Goal: Information Seeking & Learning: Check status

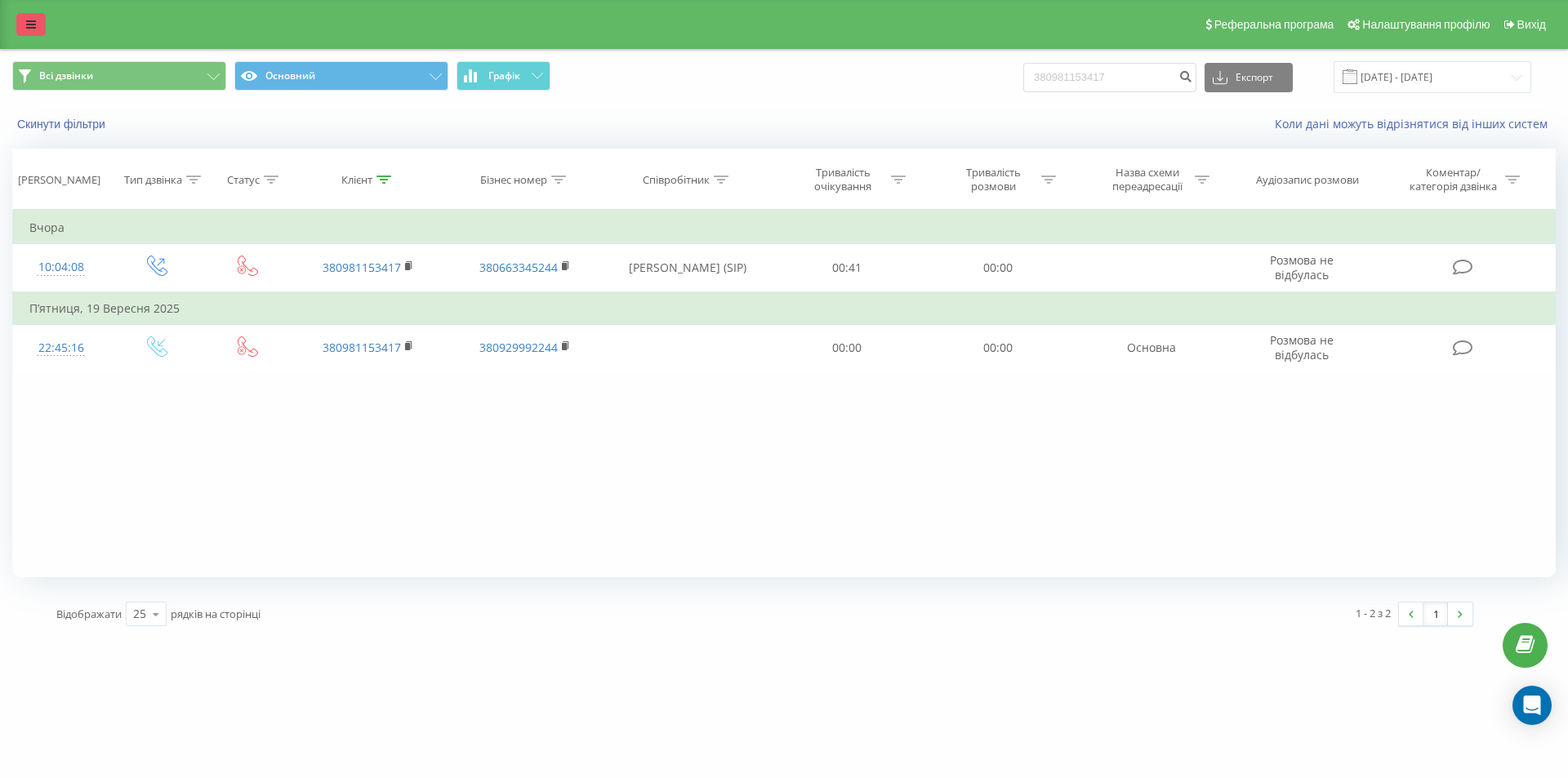
click at [39, 21] on link at bounding box center [31, 24] width 30 height 23
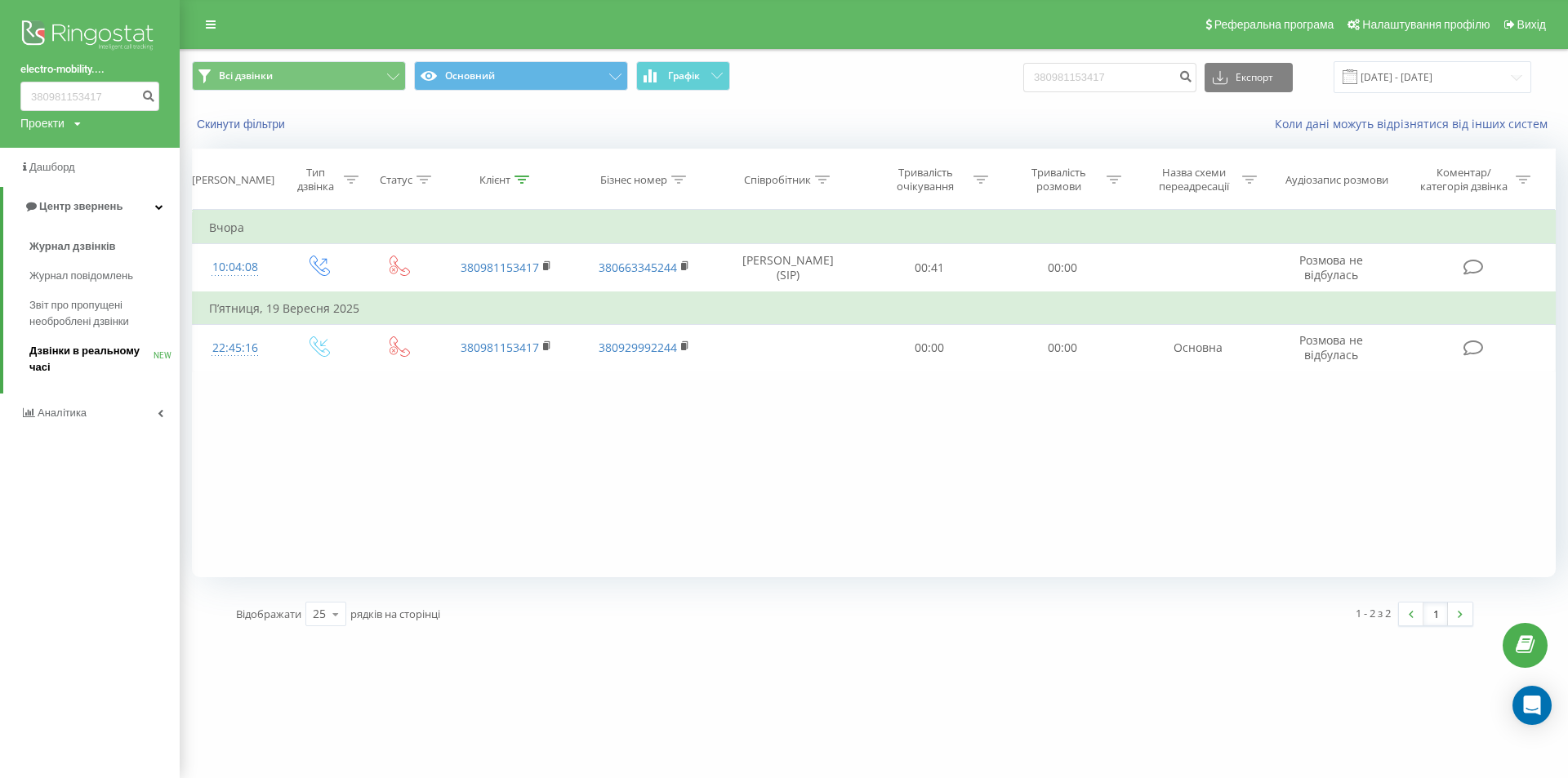
click at [74, 359] on span "Дзвінки в реальному часі" at bounding box center [91, 359] width 125 height 32
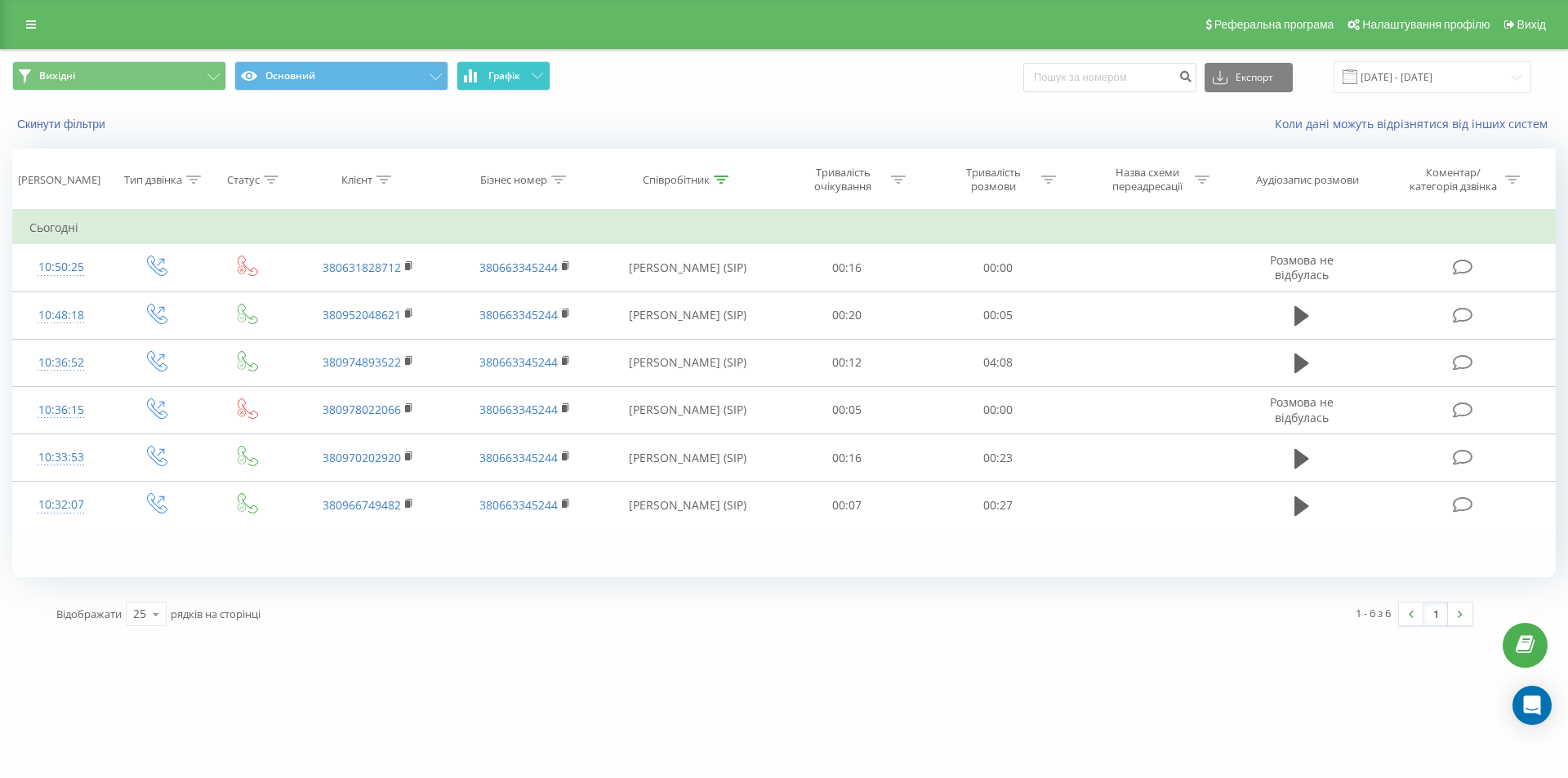
click at [528, 75] on button "Графік" at bounding box center [504, 76] width 94 height 29
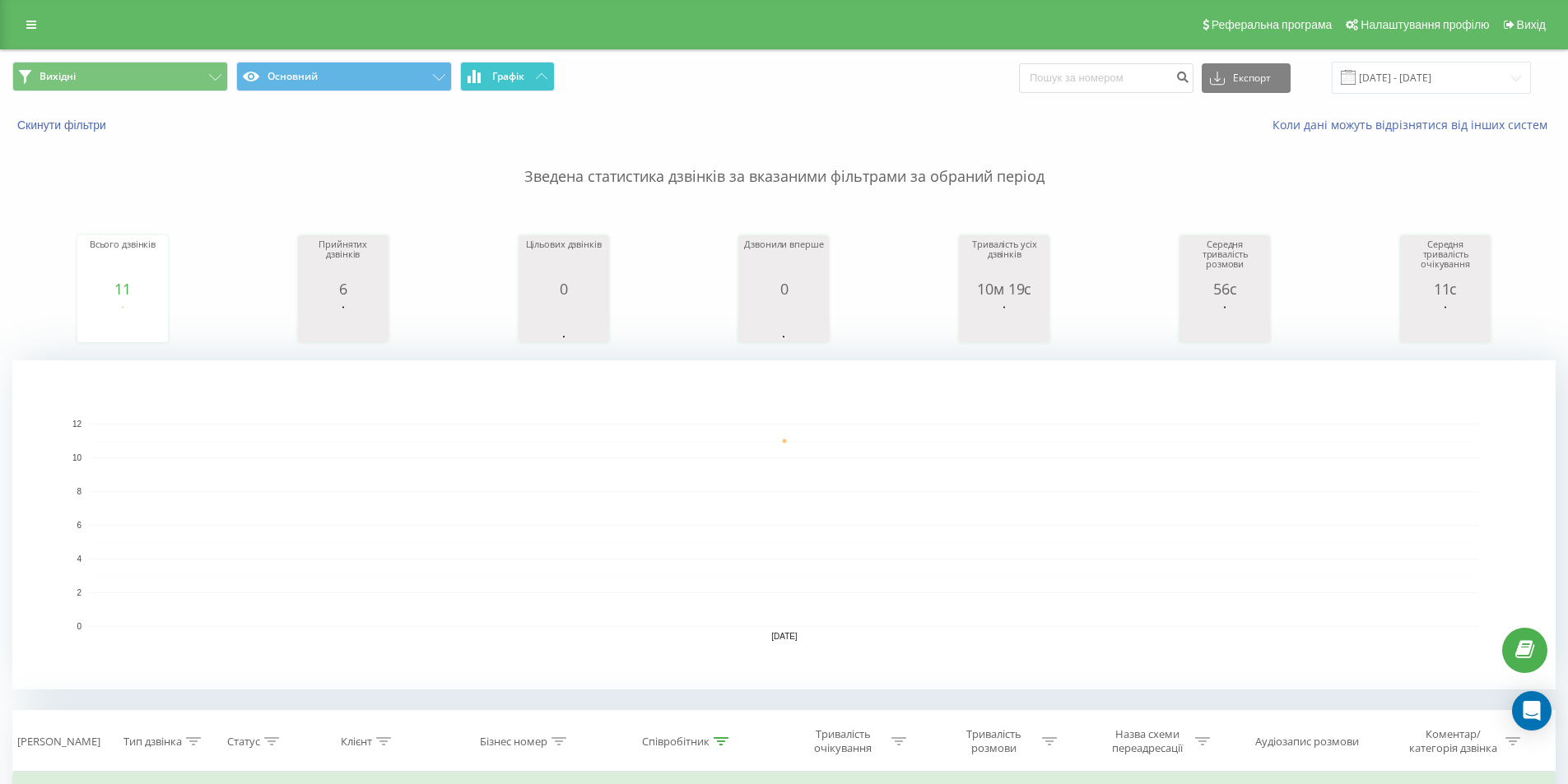
click at [532, 75] on button "Графік" at bounding box center [507, 76] width 95 height 30
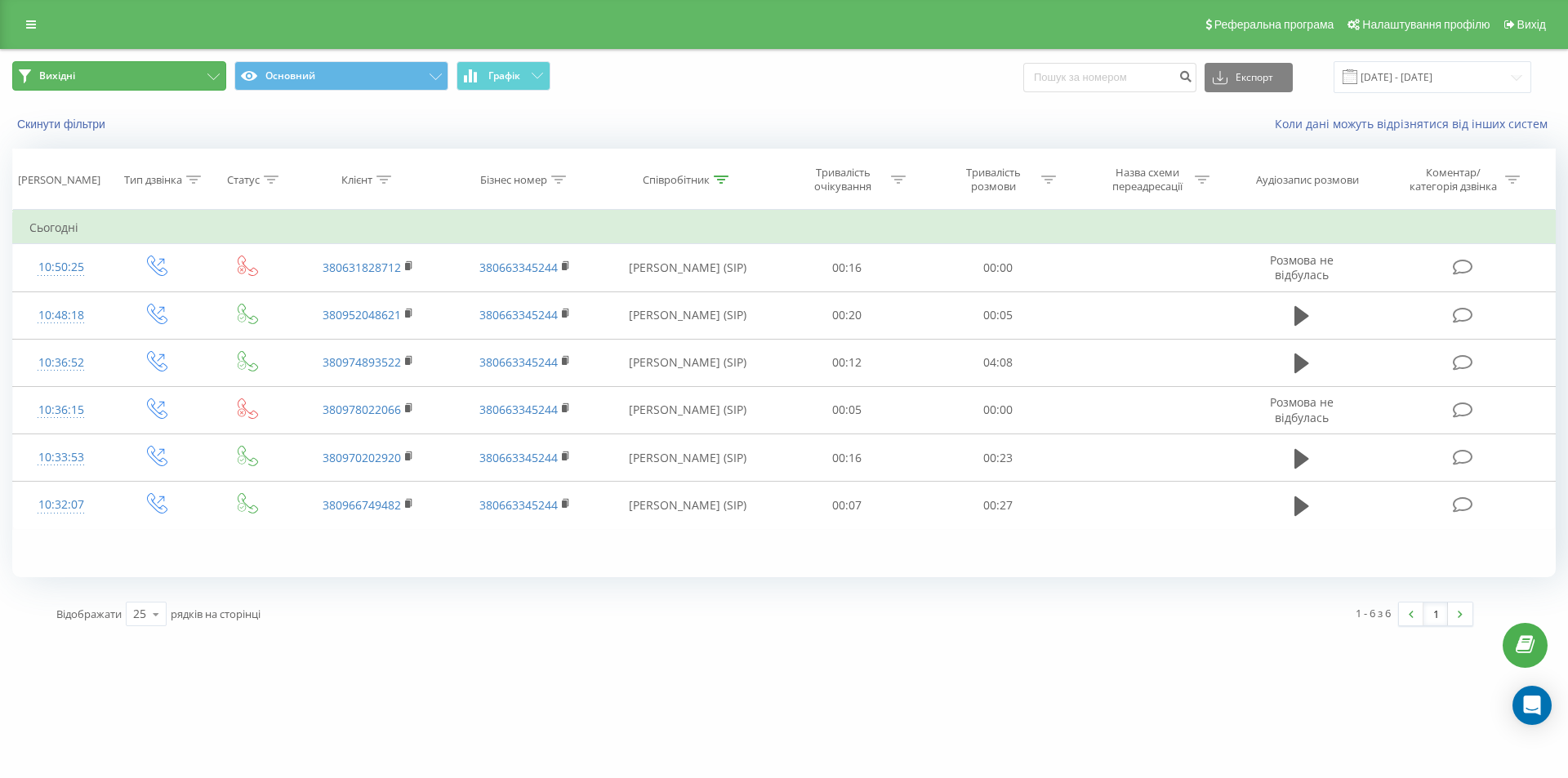
click at [196, 73] on button "Вихідні" at bounding box center [119, 76] width 214 height 29
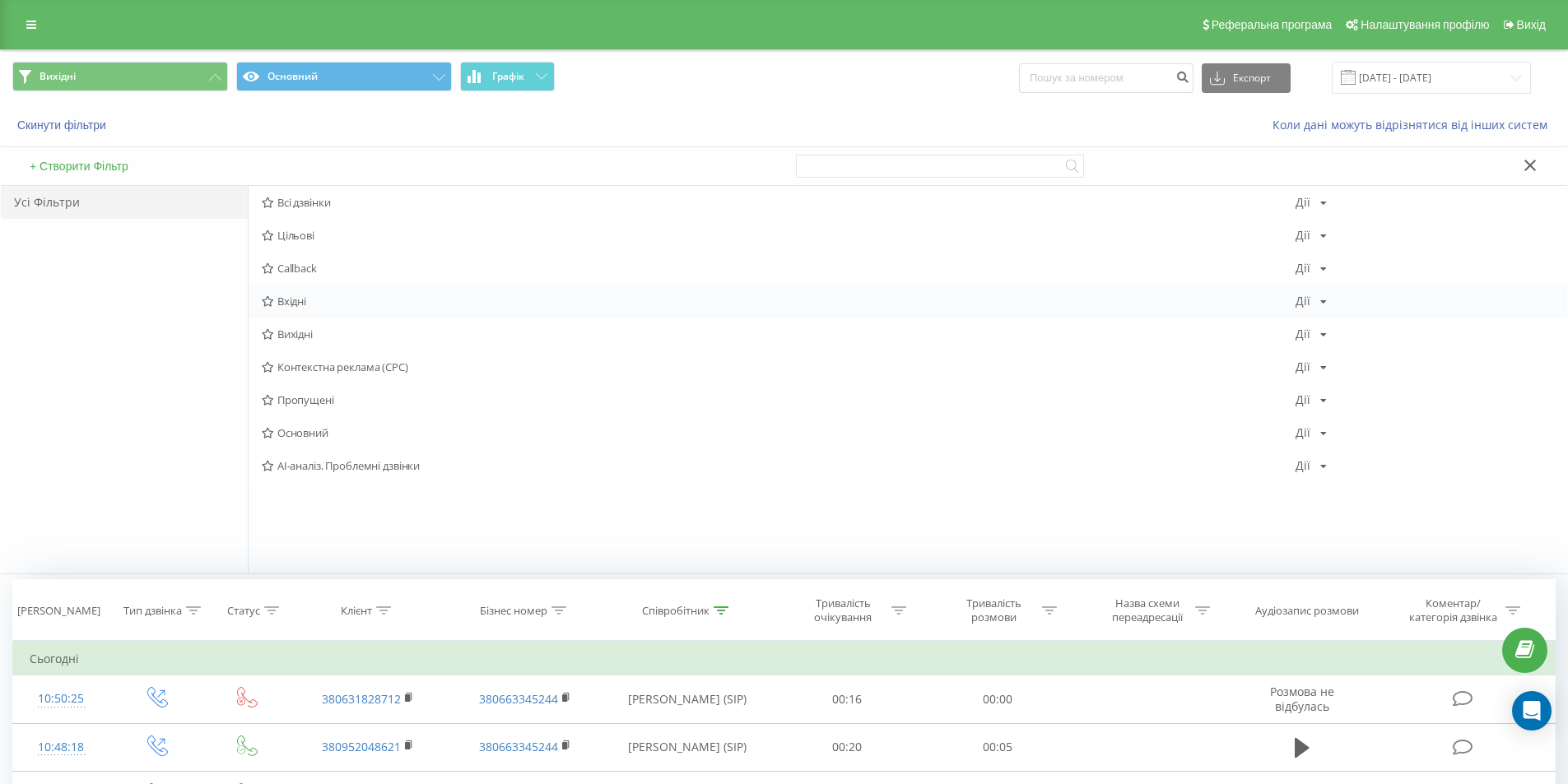
click at [288, 307] on span "Вхідні" at bounding box center [779, 301] width 1034 height 11
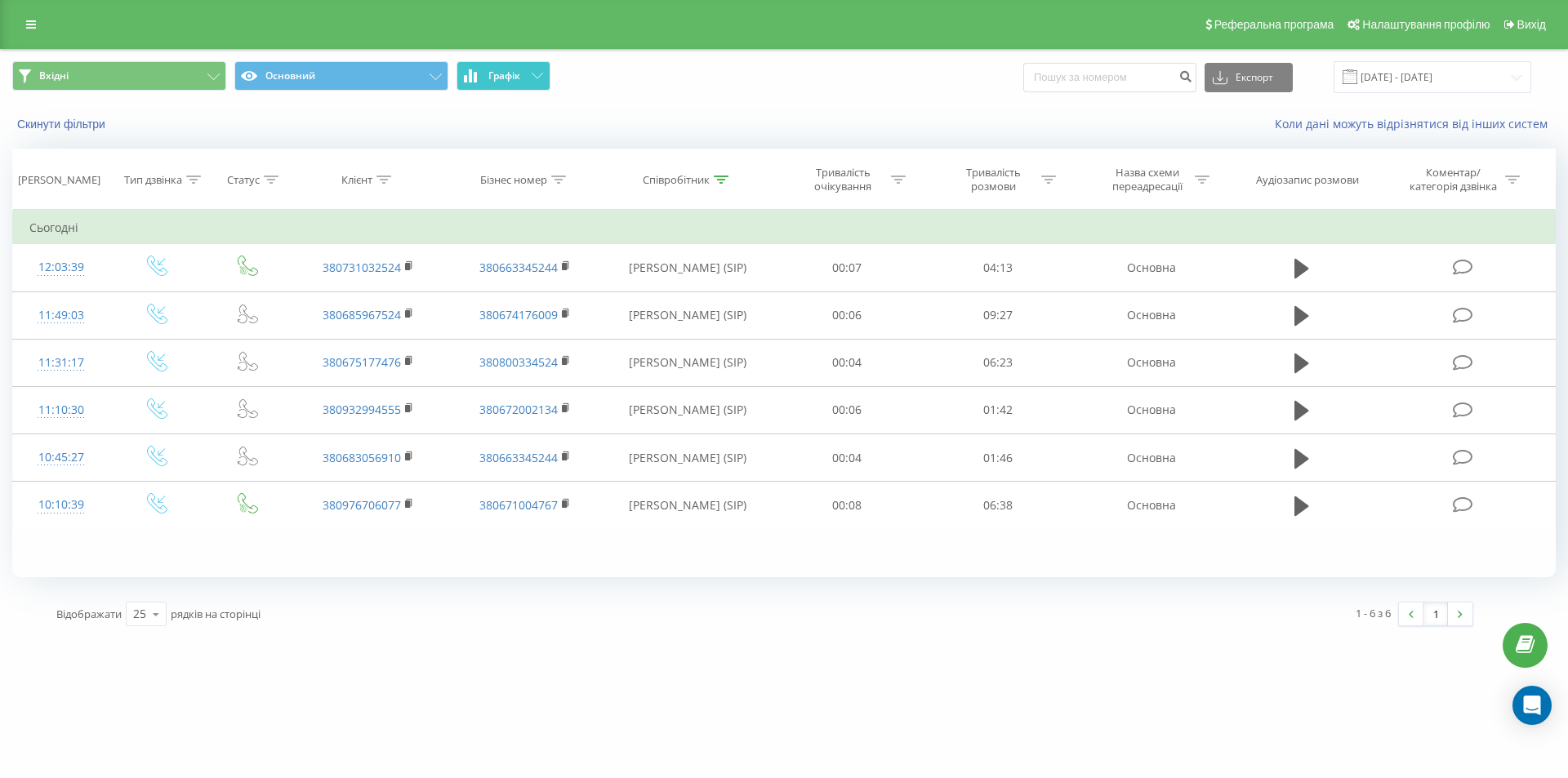
click at [523, 86] on button "Графік" at bounding box center [504, 76] width 94 height 29
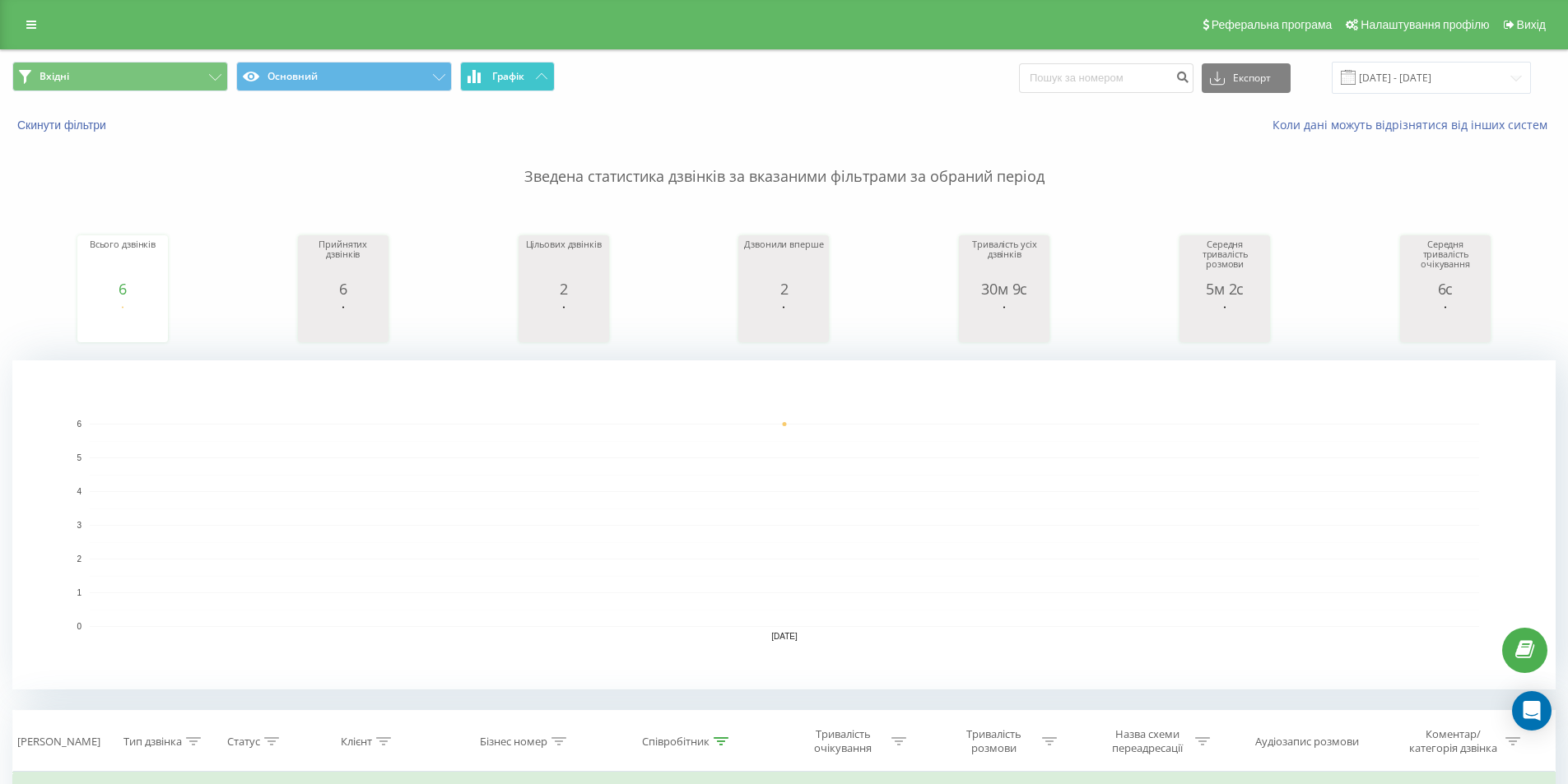
click at [534, 75] on button "Графік" at bounding box center [507, 76] width 95 height 30
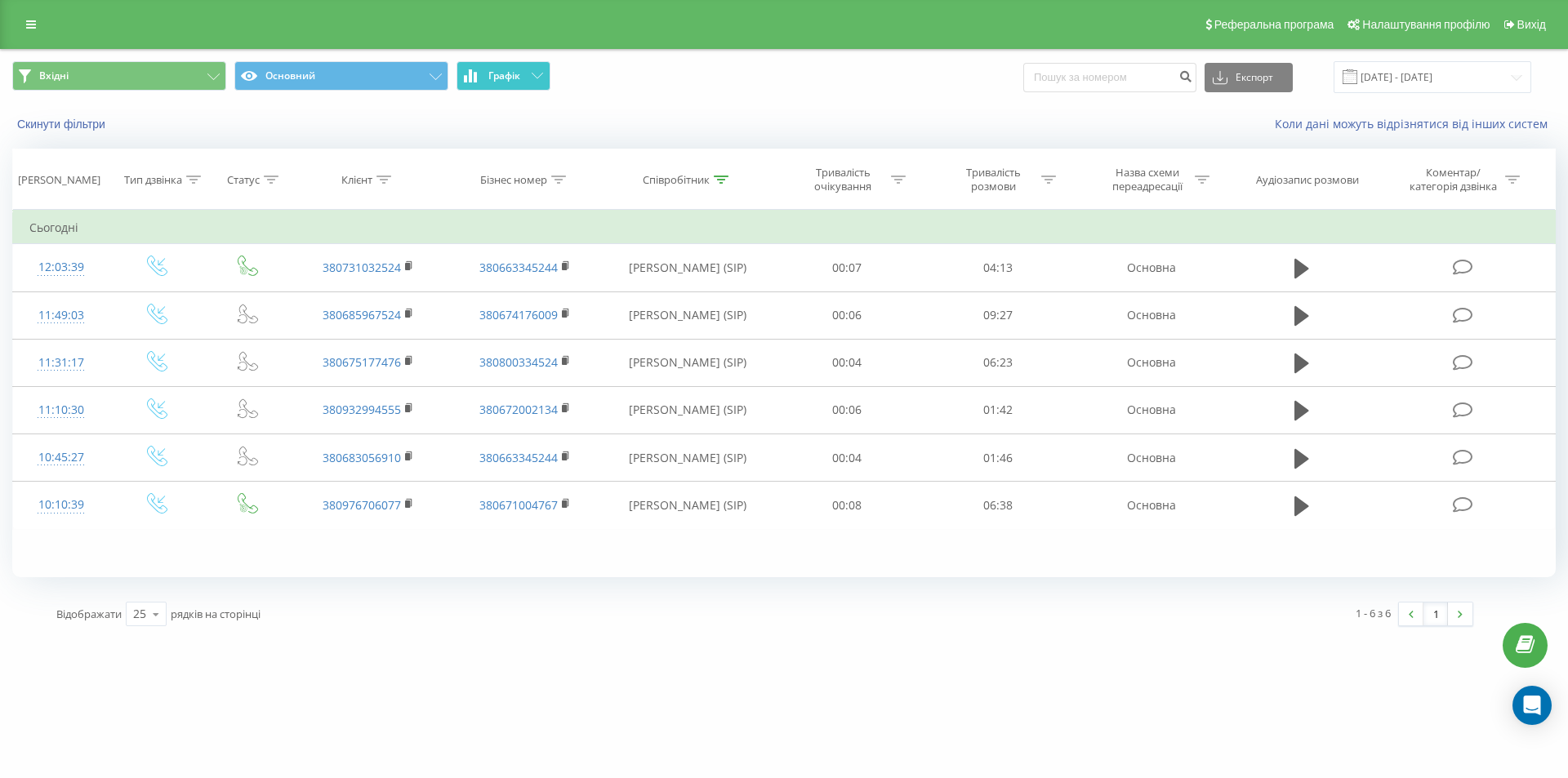
click at [530, 75] on button "Графік" at bounding box center [504, 76] width 94 height 29
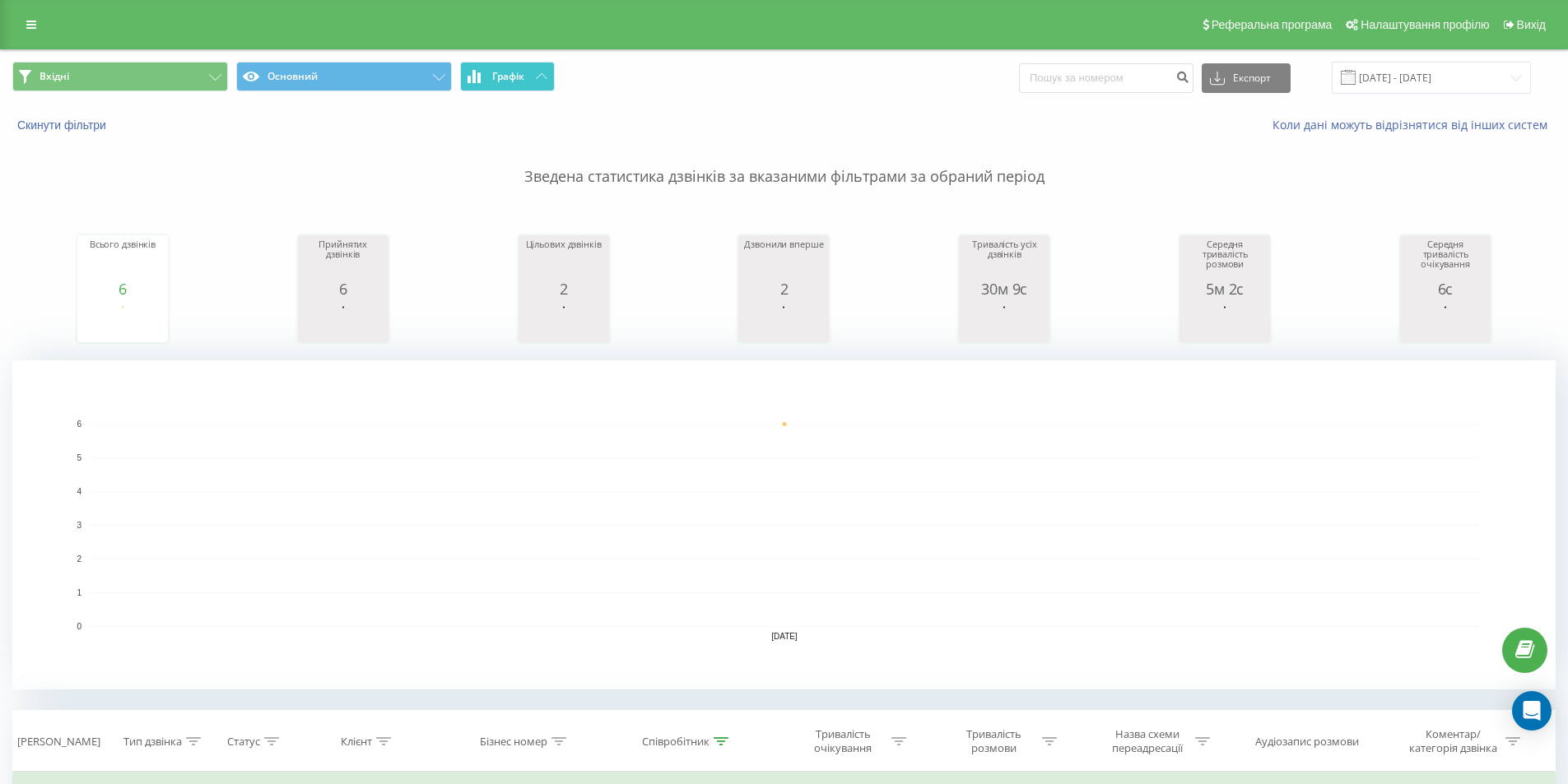
click at [534, 75] on button "Графік" at bounding box center [507, 76] width 95 height 30
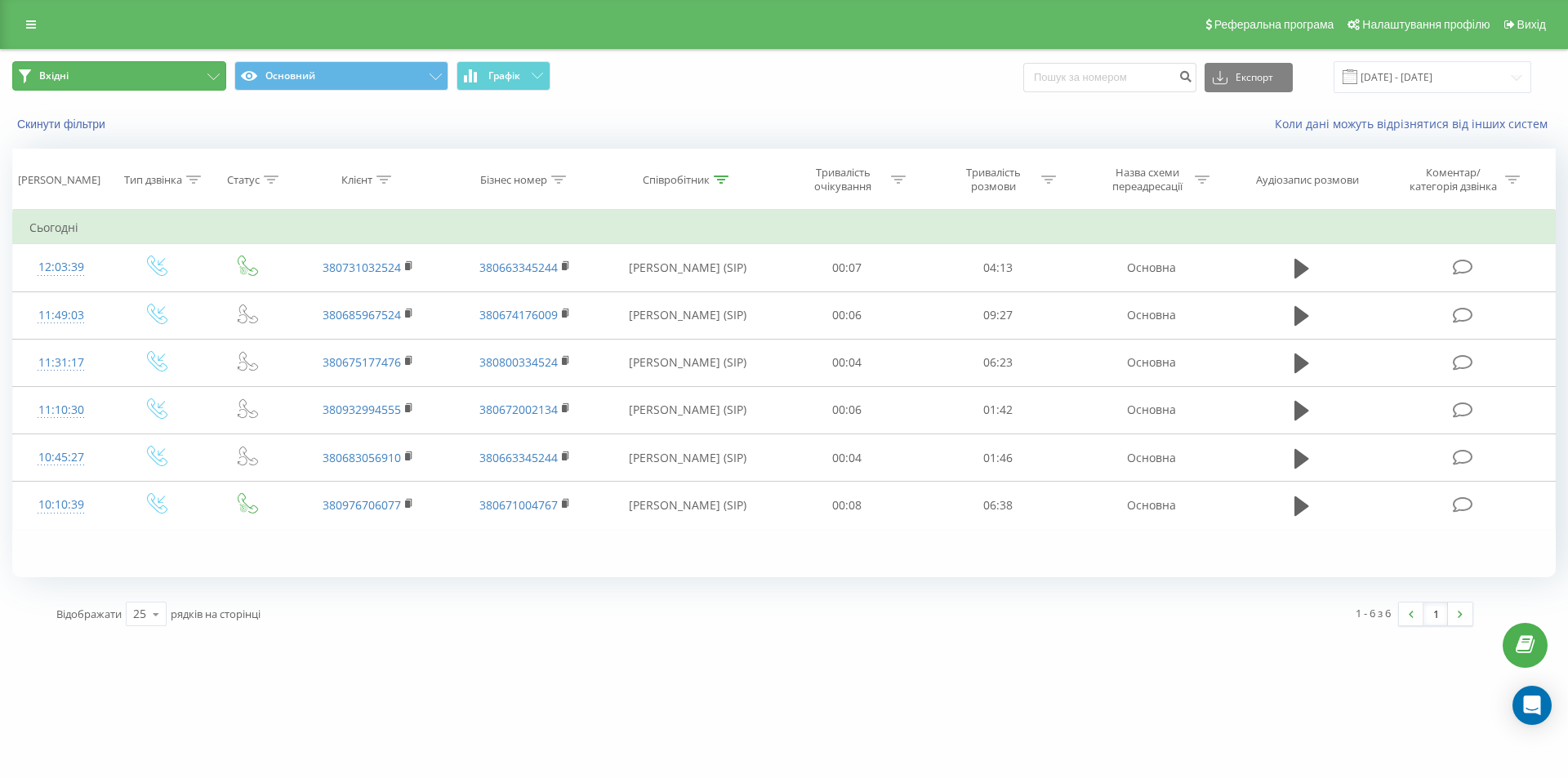
click at [50, 75] on span "Вхідні" at bounding box center [53, 76] width 30 height 13
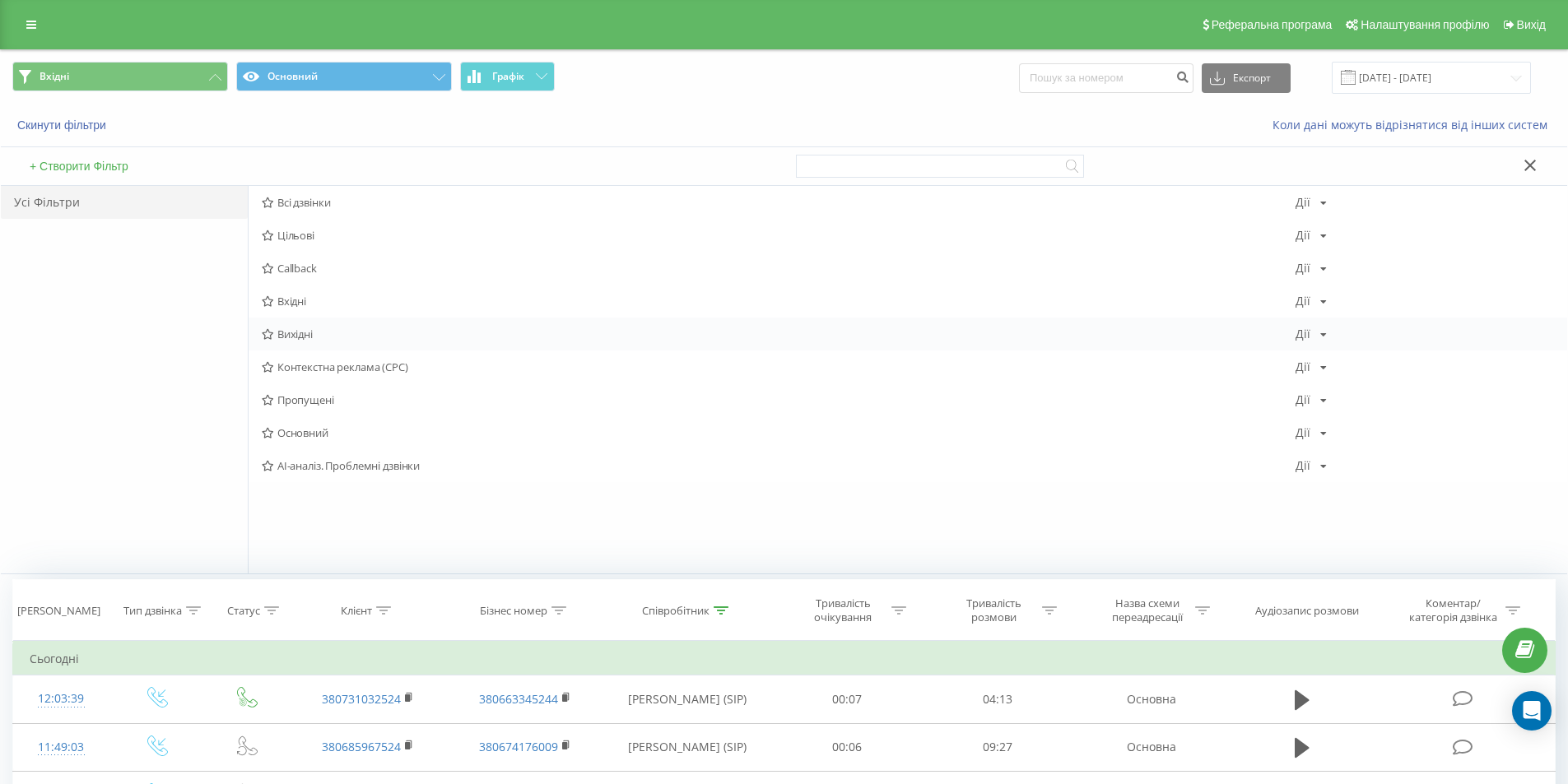
click at [296, 343] on div "Вихідні Дії Редагувати Копіювати Видалити За замовчуванням Поділитися" at bounding box center [907, 333] width 1318 height 33
click at [305, 336] on span "Вихідні" at bounding box center [779, 333] width 1034 height 11
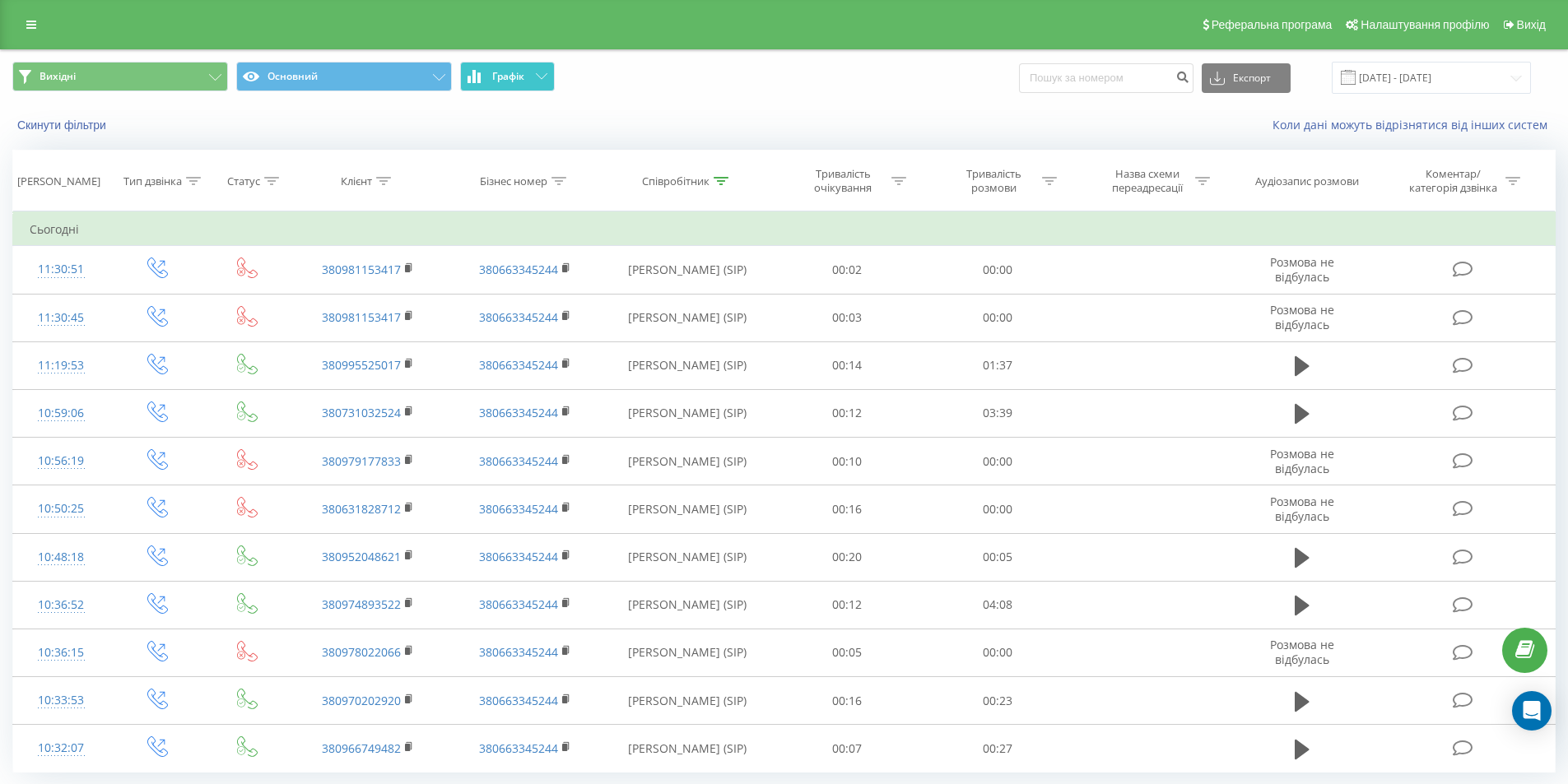
click at [534, 68] on button "Графік" at bounding box center [507, 76] width 95 height 30
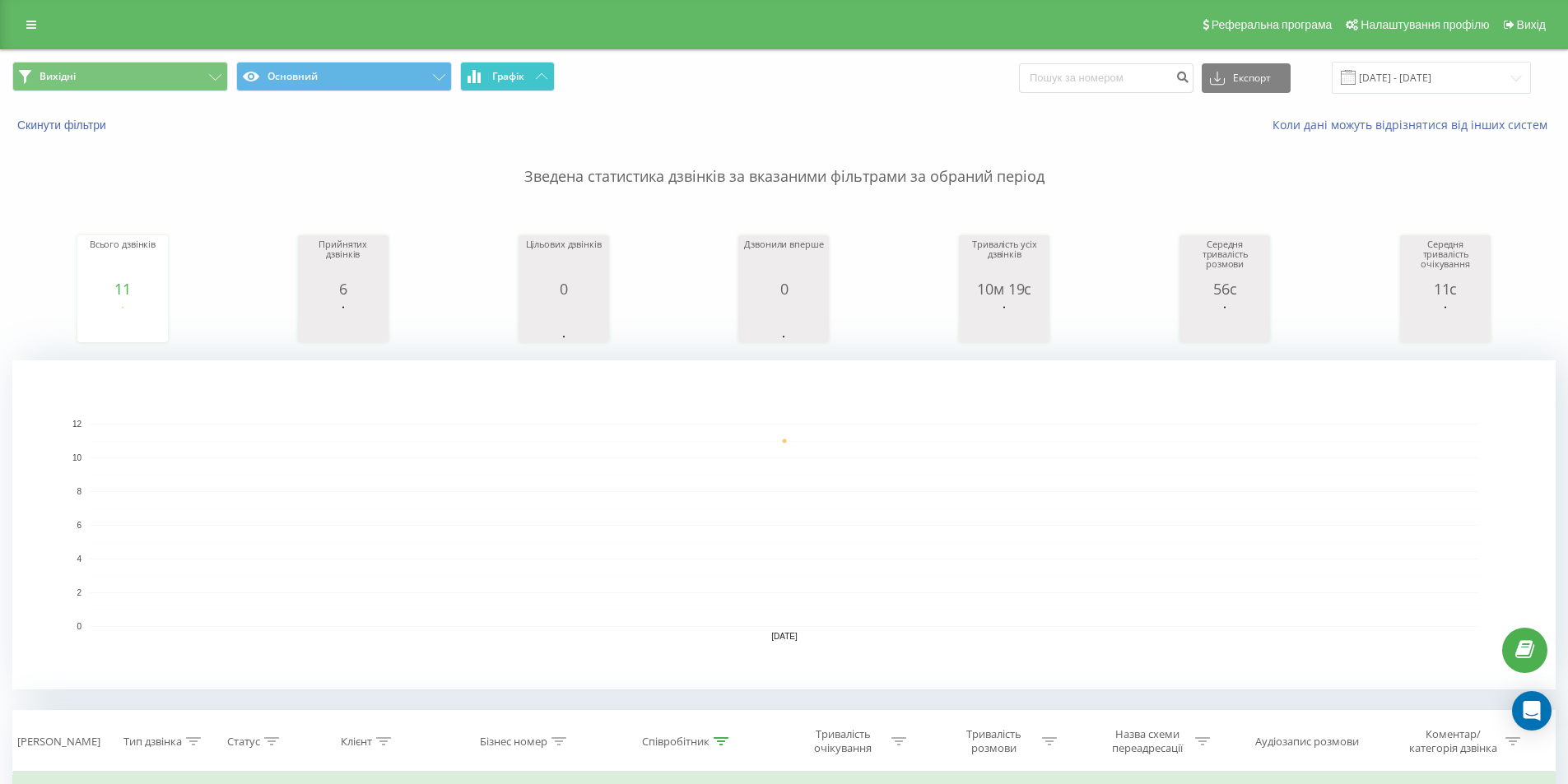
click at [534, 68] on button "Графік" at bounding box center [507, 76] width 95 height 30
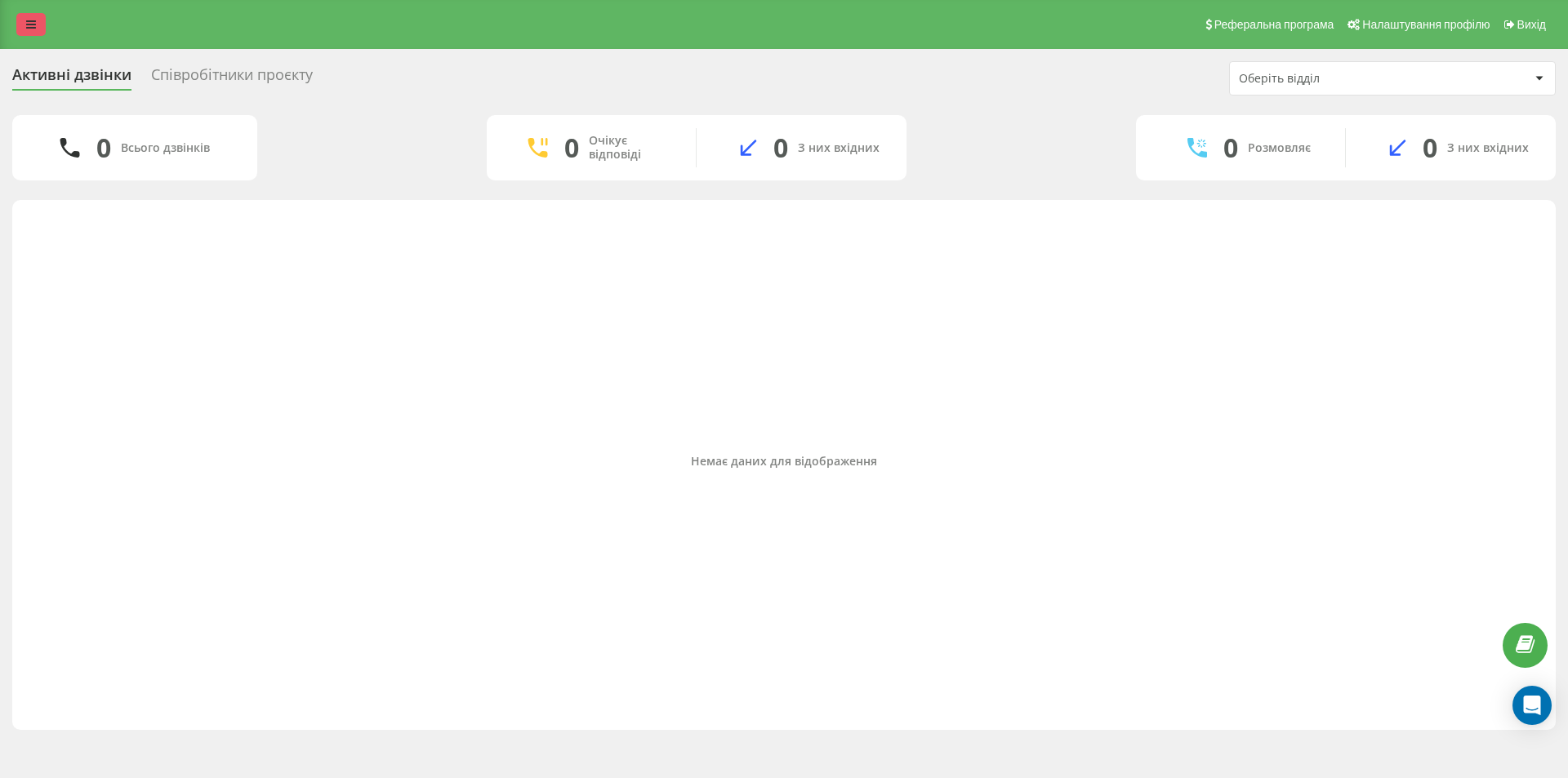
click at [31, 13] on link at bounding box center [31, 24] width 30 height 23
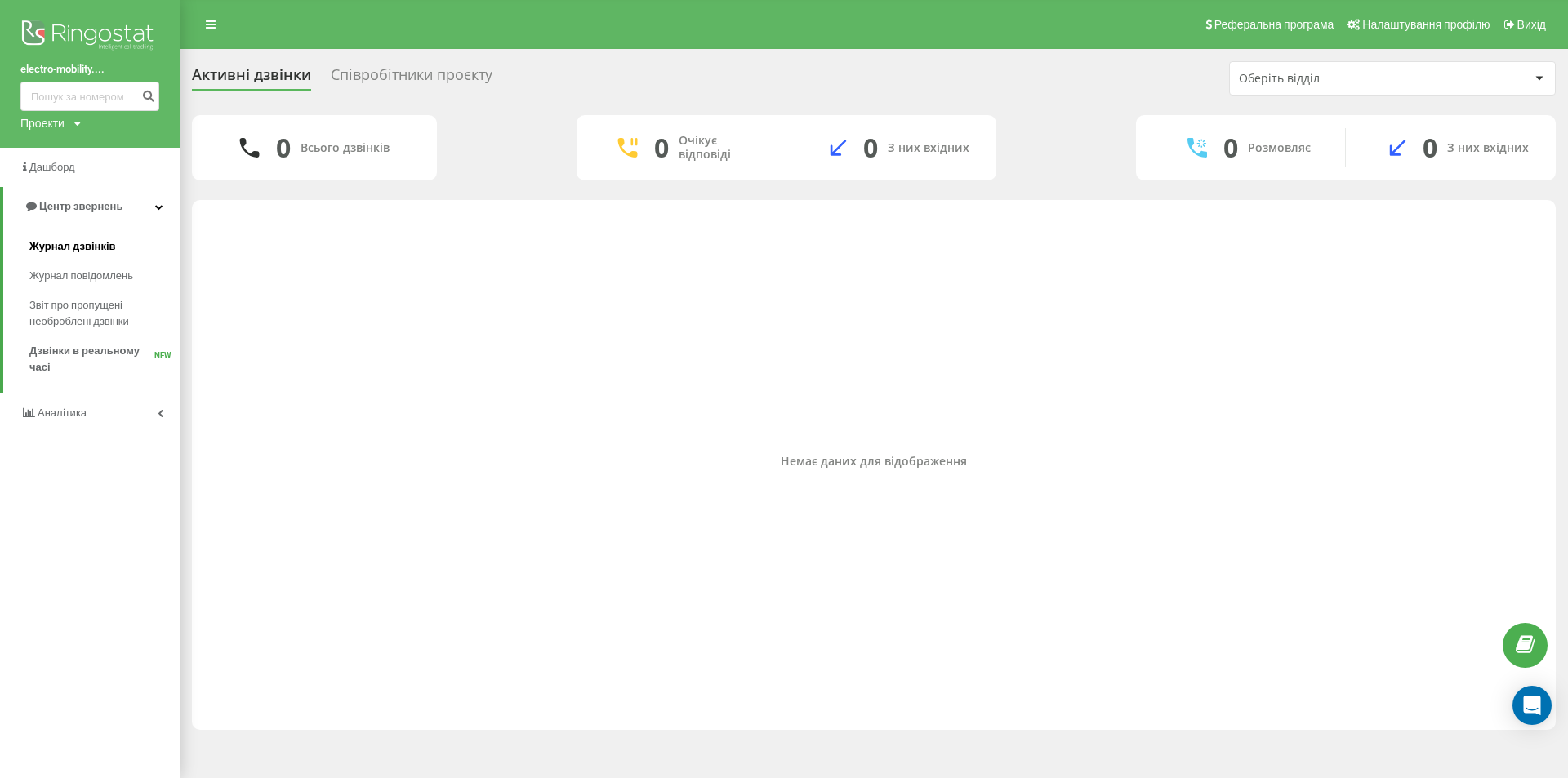
click at [78, 248] on span "Журнал дзвінків" at bounding box center [73, 247] width 87 height 17
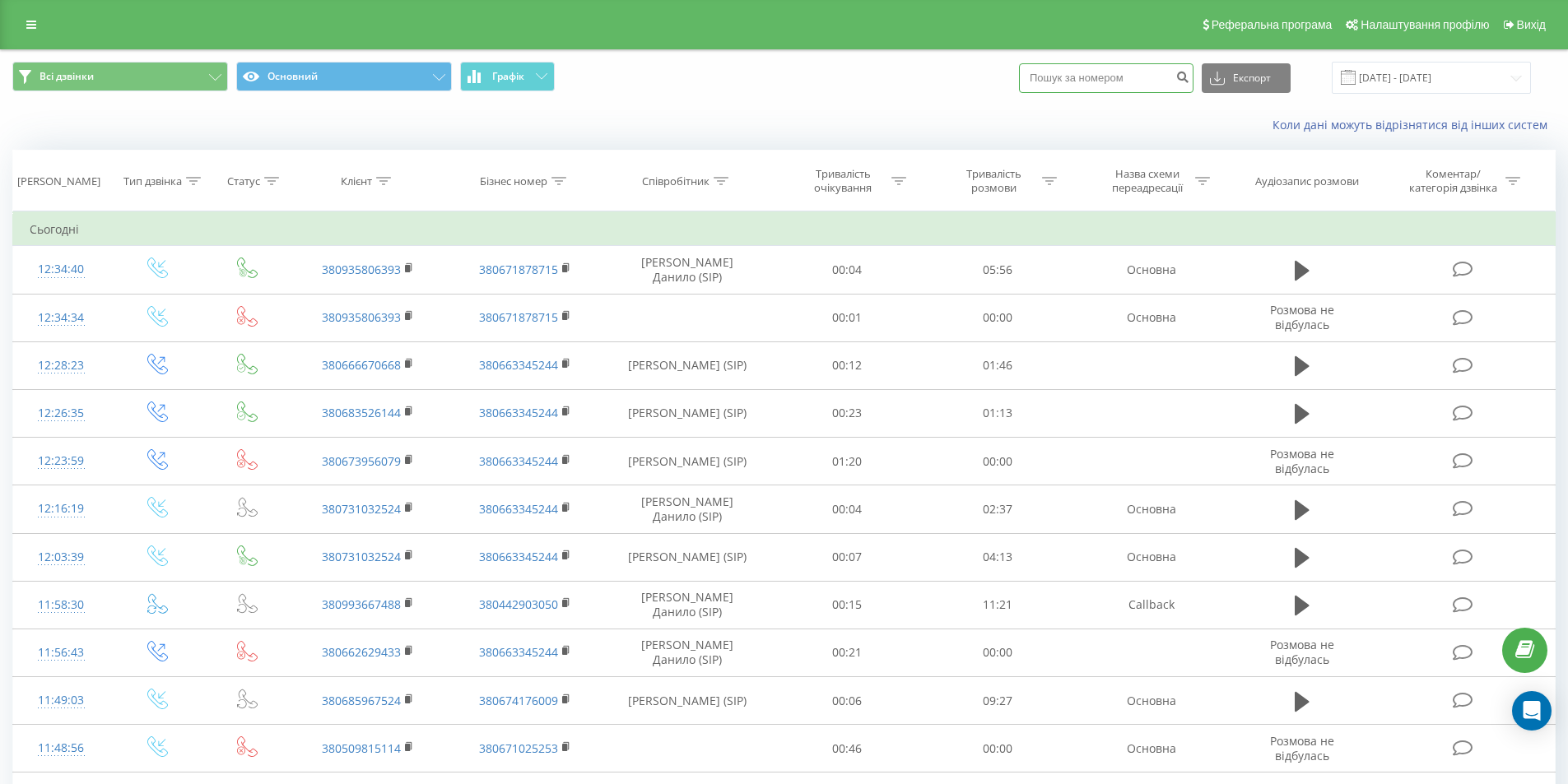
click at [1104, 86] on input at bounding box center [1106, 78] width 175 height 30
paste input "380979092809"
type input "380979092809"
click at [1189, 75] on icon "submit" at bounding box center [1181, 74] width 14 height 10
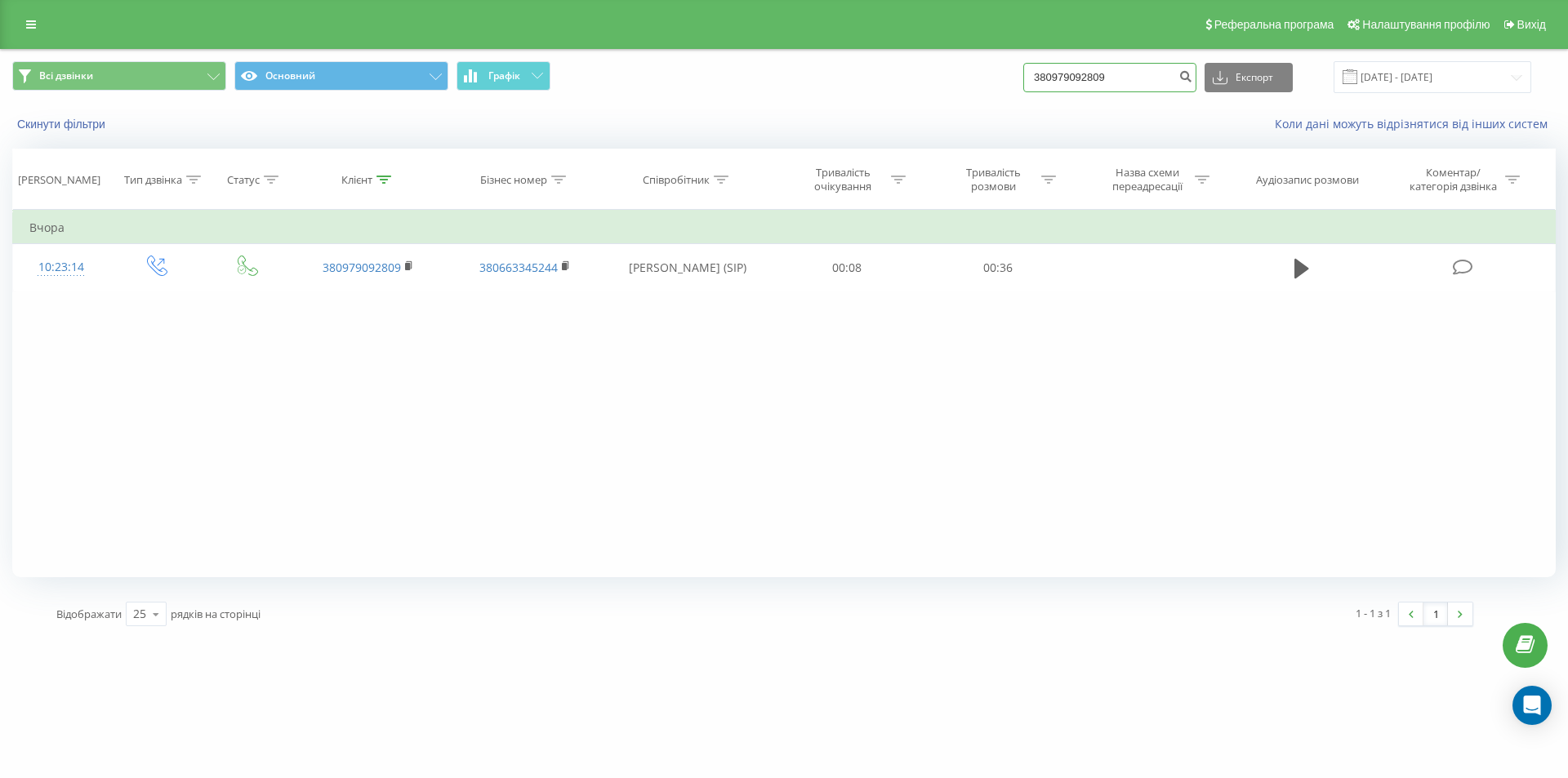
drag, startPoint x: 1127, startPoint y: 79, endPoint x: 957, endPoint y: 70, distance: 170.2
click at [957, 70] on div "Всі дзвінки Основний Графік 380979092809 Експорт .csv .xls .xlsx 21.06.2025 - 2…" at bounding box center [783, 77] width 1543 height 32
paste input "7000470"
type input "380977000470"
click at [1193, 79] on icon "submit" at bounding box center [1184, 74] width 14 height 10
